Goal: Information Seeking & Learning: Learn about a topic

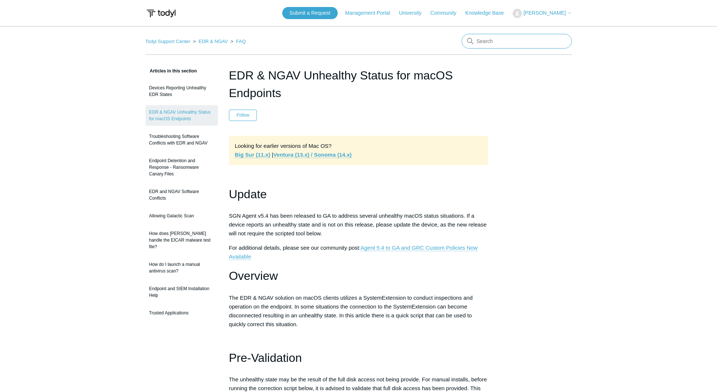
drag, startPoint x: 498, startPoint y: 36, endPoint x: 501, endPoint y: 39, distance: 3.9
click at [498, 36] on input "Search" at bounding box center [517, 41] width 110 height 15
type input "elastic defend"
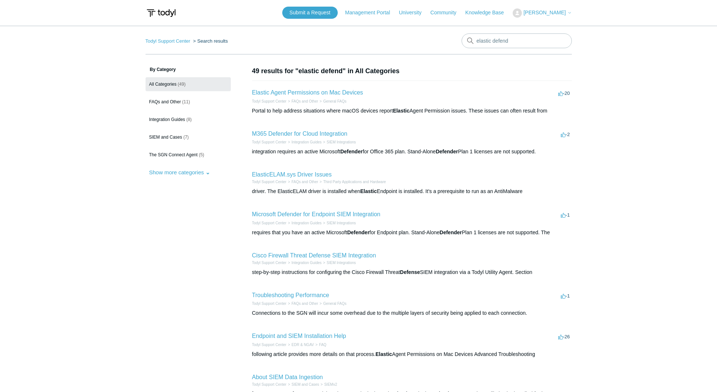
scroll to position [61, 0]
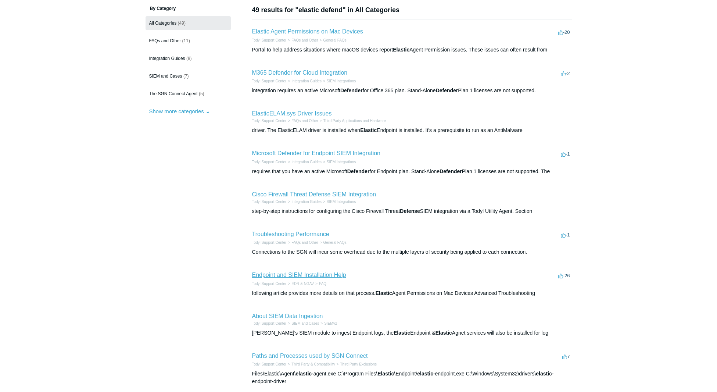
click at [329, 277] on link "Endpoint and SIEM Installation Help" at bounding box center [299, 275] width 94 height 6
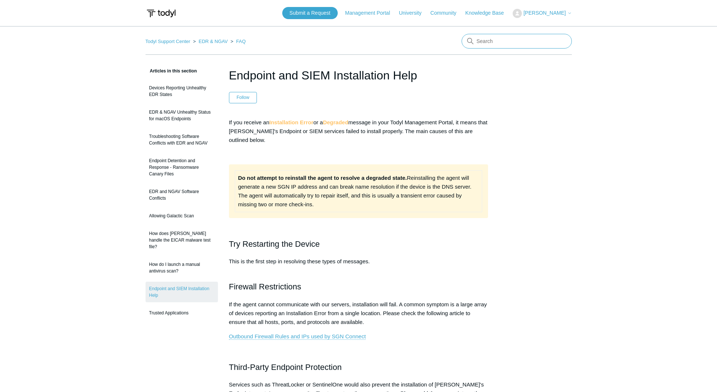
click at [505, 45] on input "Search" at bounding box center [517, 41] width 110 height 15
type input "psexec"
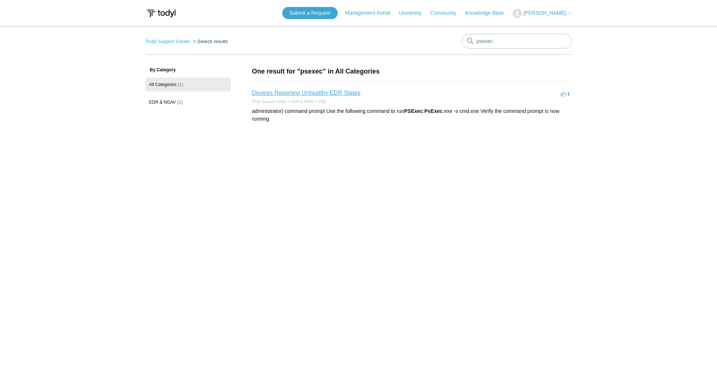
drag, startPoint x: 284, startPoint y: 85, endPoint x: 284, endPoint y: 91, distance: 6.3
click at [284, 85] on li "Devices Reporting Unhealthy EDR States -1 votes -1 Todyl Support Center EDR & N…" at bounding box center [412, 105] width 320 height 49
drag, startPoint x: 284, startPoint y: 91, endPoint x: 300, endPoint y: 87, distance: 16.6
click at [284, 91] on link "Devices Reporting Unhealthy EDR States" at bounding box center [306, 93] width 108 height 6
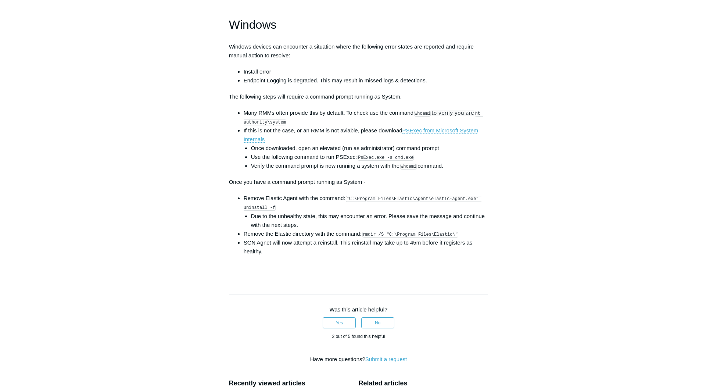
scroll to position [1037, 0]
